Goal: Register for event/course

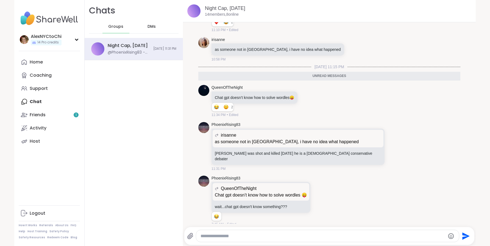
click at [148, 30] on div "DMs" at bounding box center [151, 26] width 27 height 13
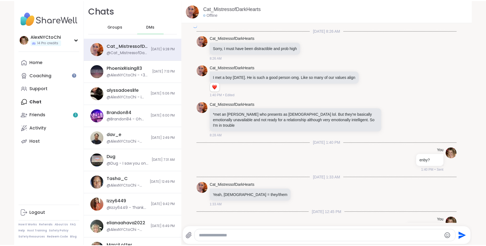
scroll to position [5142, 0]
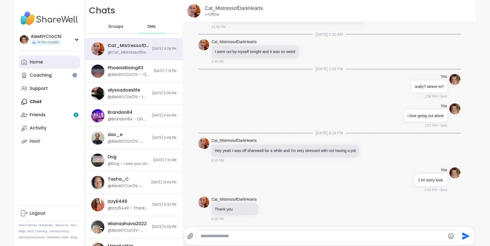
click at [38, 66] on link "Home" at bounding box center [49, 61] width 61 height 13
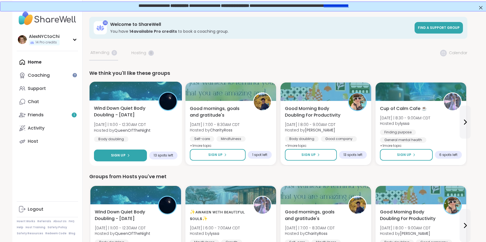
click at [120, 151] on button "Sign Up" at bounding box center [120, 155] width 53 height 12
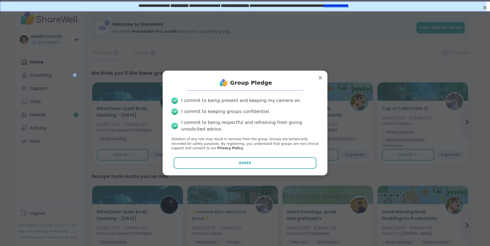
click at [199, 161] on button "Agree" at bounding box center [245, 163] width 143 height 12
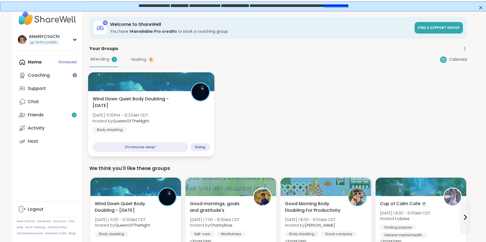
click at [152, 98] on span "Wind Down Quiet Body Doubling - [DATE]" at bounding box center [138, 102] width 92 height 13
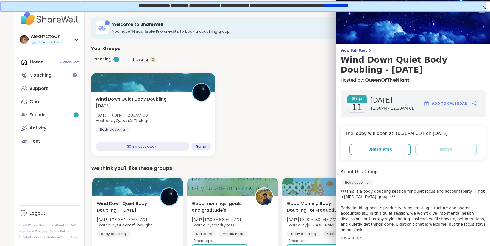
click at [353, 49] on span "View Full Page" at bounding box center [413, 50] width 145 height 4
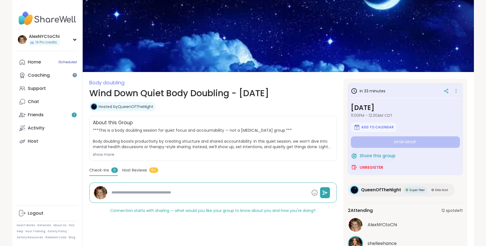
click at [476, 116] on div "AlexNYCtoChi 14 Pro credits AlexNYCtoChi 14 Pro credits Profile Membership Sett…" at bounding box center [243, 137] width 486 height 275
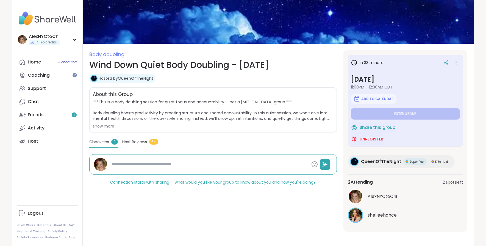
scroll to position [29, 0]
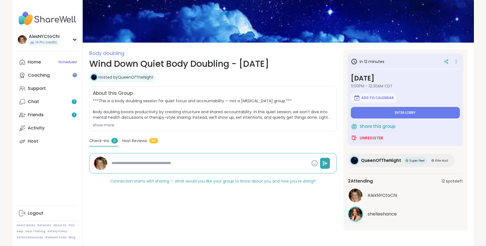
type textarea "*"
